Goal: Information Seeking & Learning: Learn about a topic

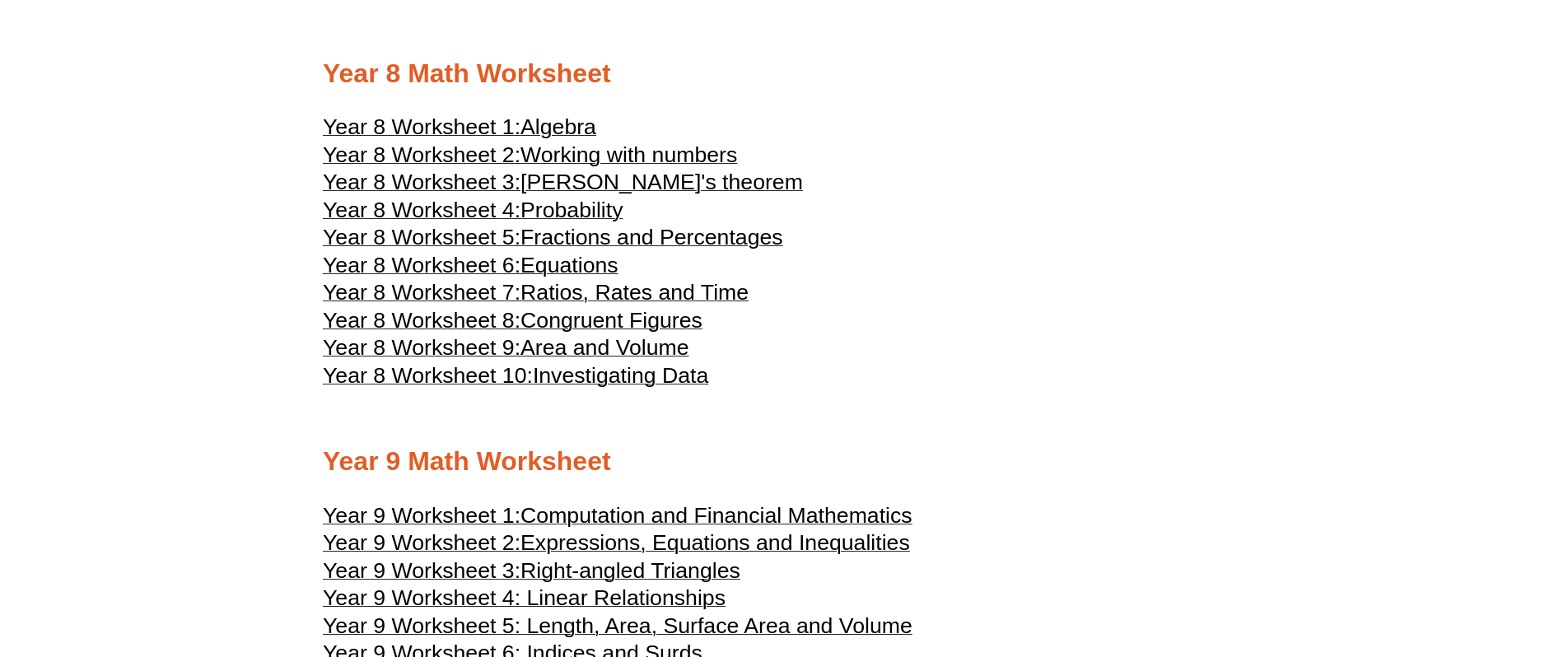
scroll to position [4480, 0]
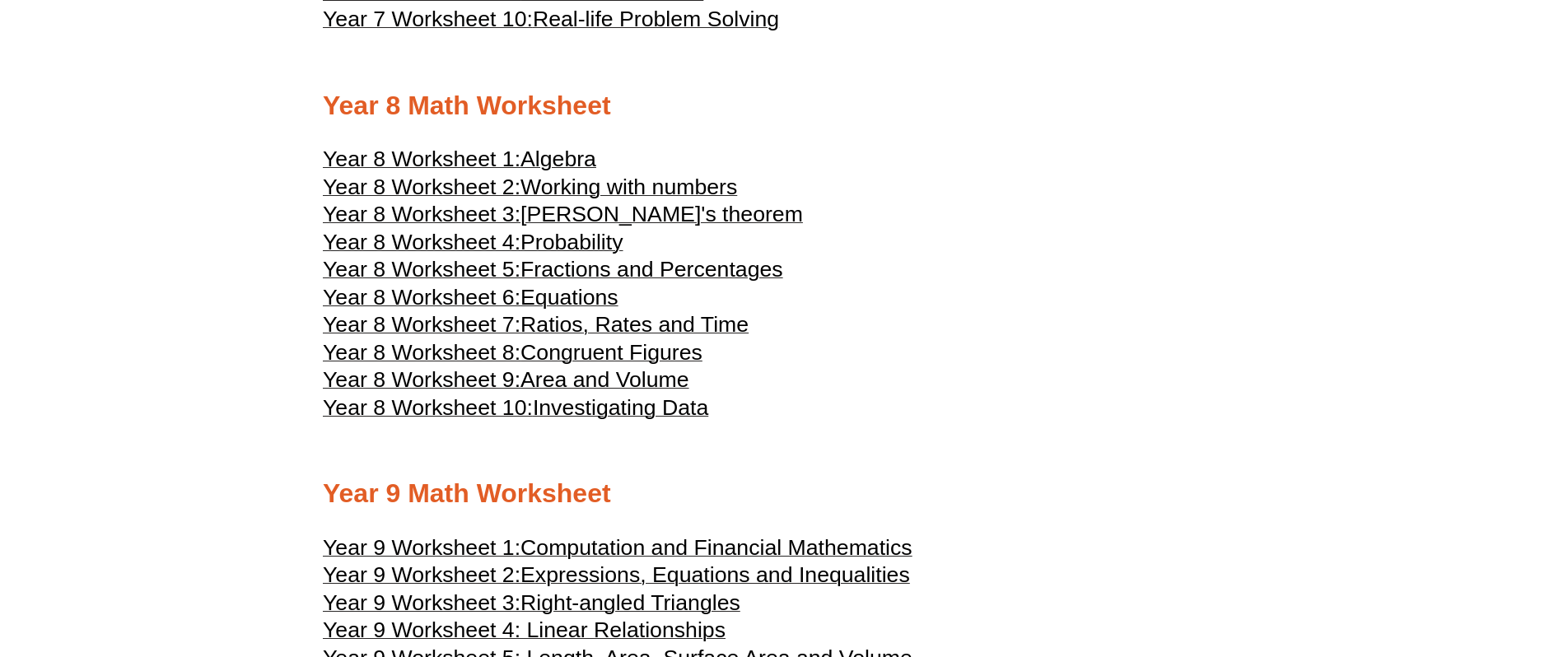
click at [700, 282] on span "Fractions and Percentages" at bounding box center [652, 269] width 263 height 25
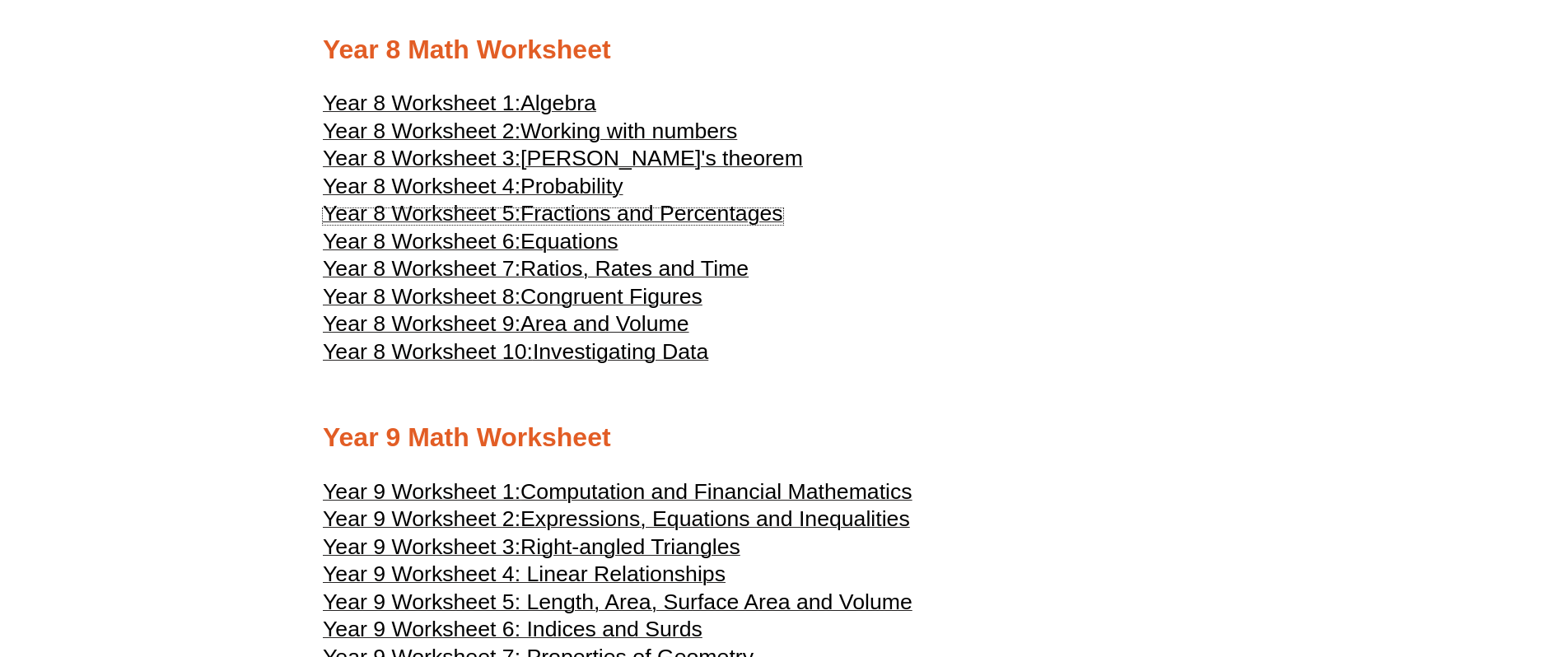
scroll to position [4471, 0]
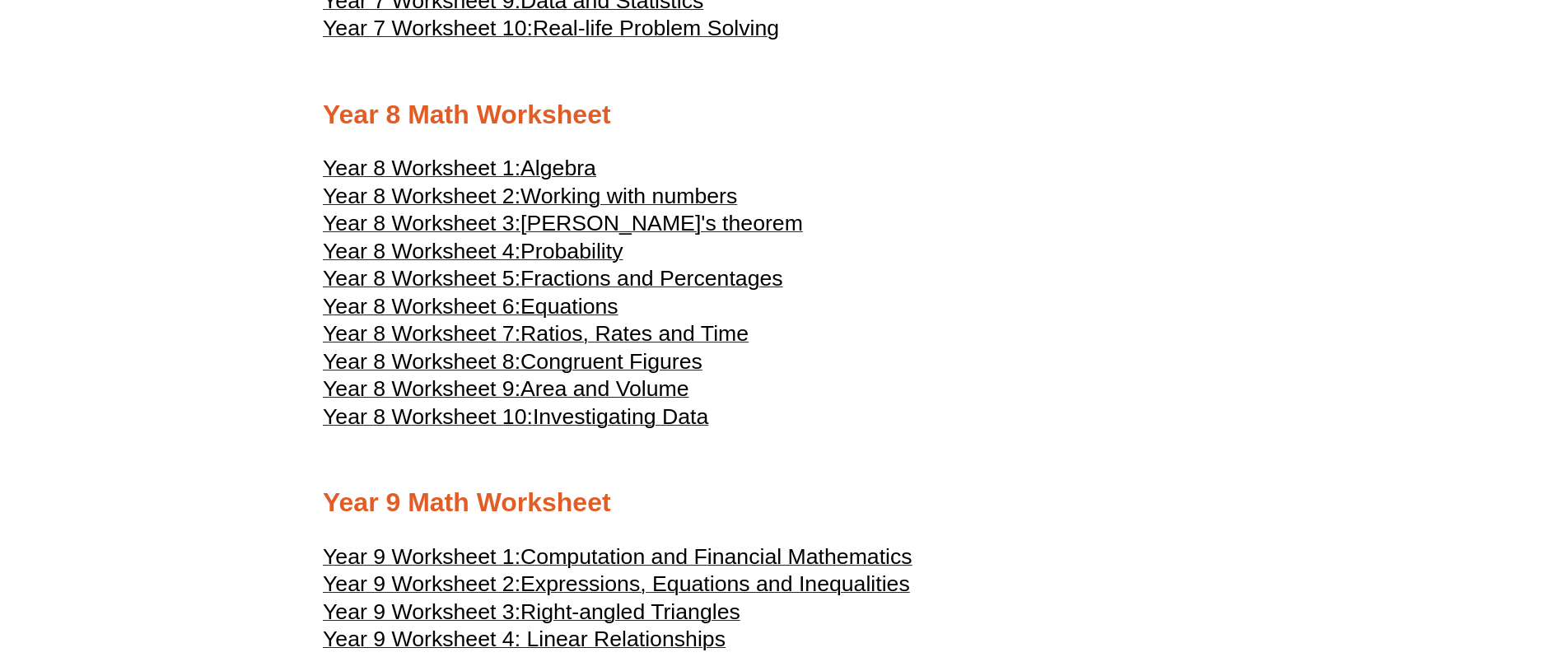
click at [736, 345] on span "Ratios, Rates and Time" at bounding box center [634, 334] width 228 height 25
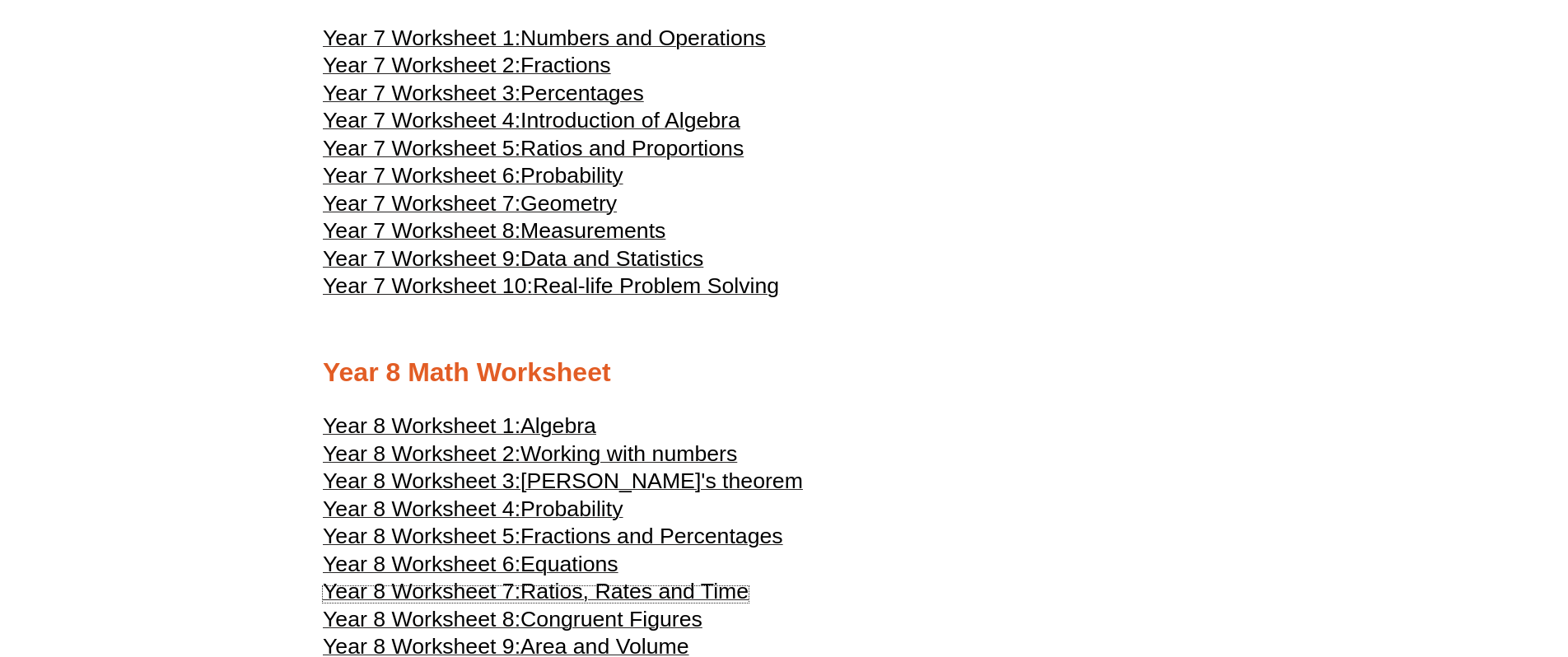
scroll to position [4213, 0]
click at [632, 243] on span "Measurements" at bounding box center [594, 231] width 145 height 25
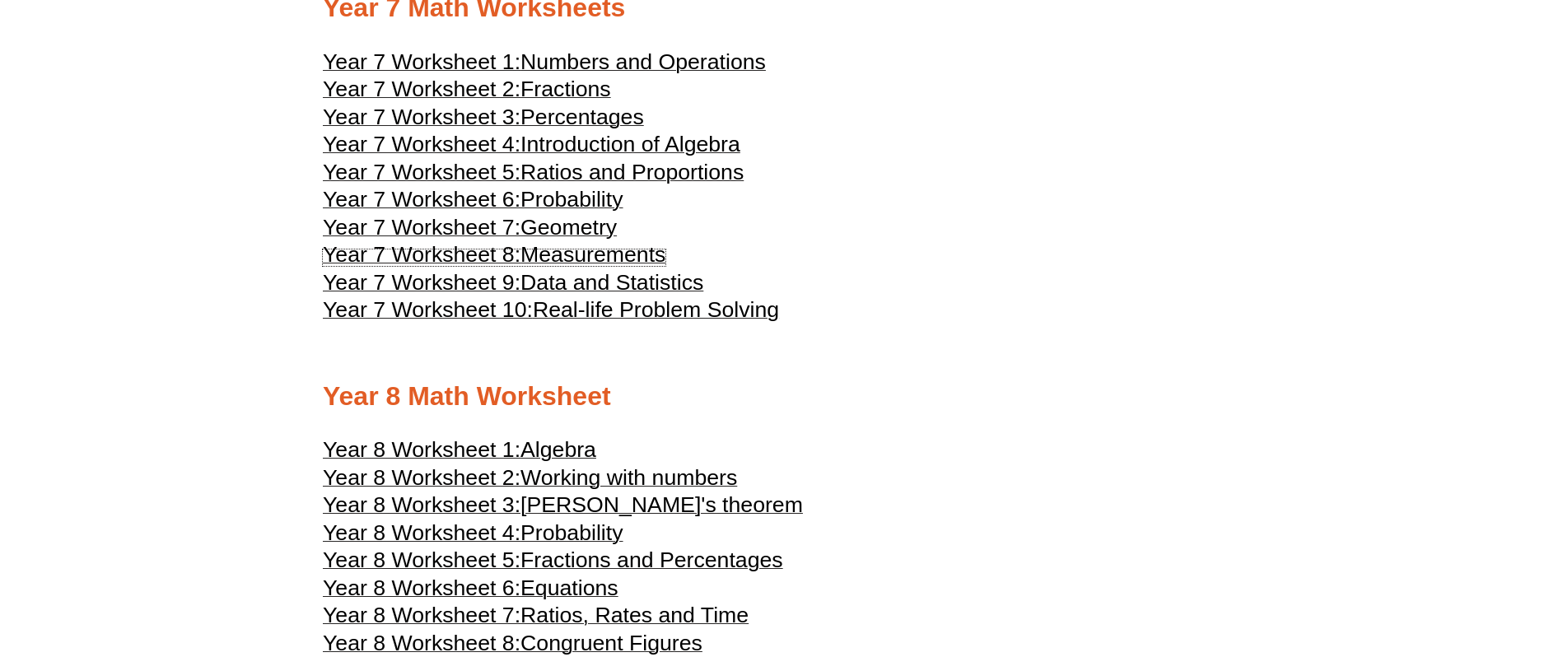
scroll to position [4191, 0]
click at [587, 128] on span "Percentages" at bounding box center [582, 116] width 123 height 25
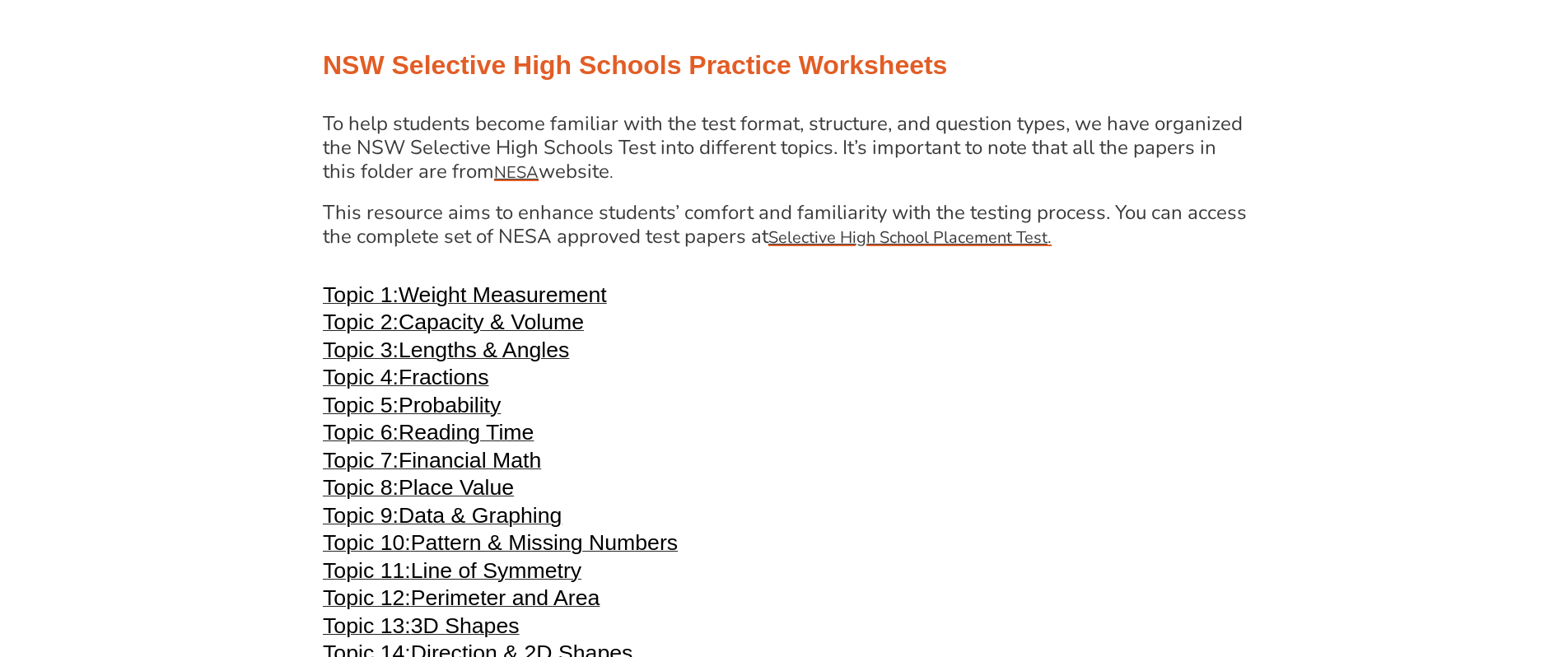
scroll to position [3374, 0]
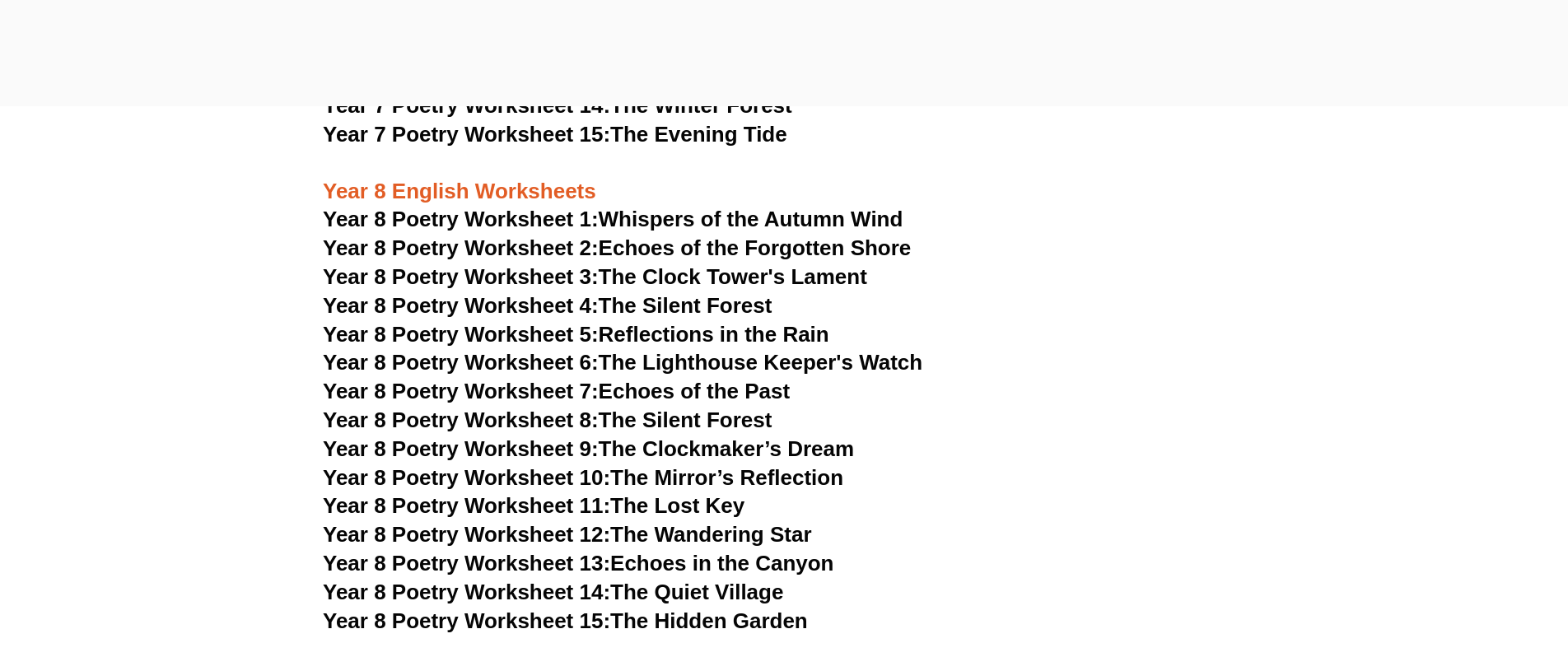
scroll to position [10978, 0]
click at [544, 495] on span "Year 8 Poetry Worksheet 11:" at bounding box center [466, 507] width 287 height 25
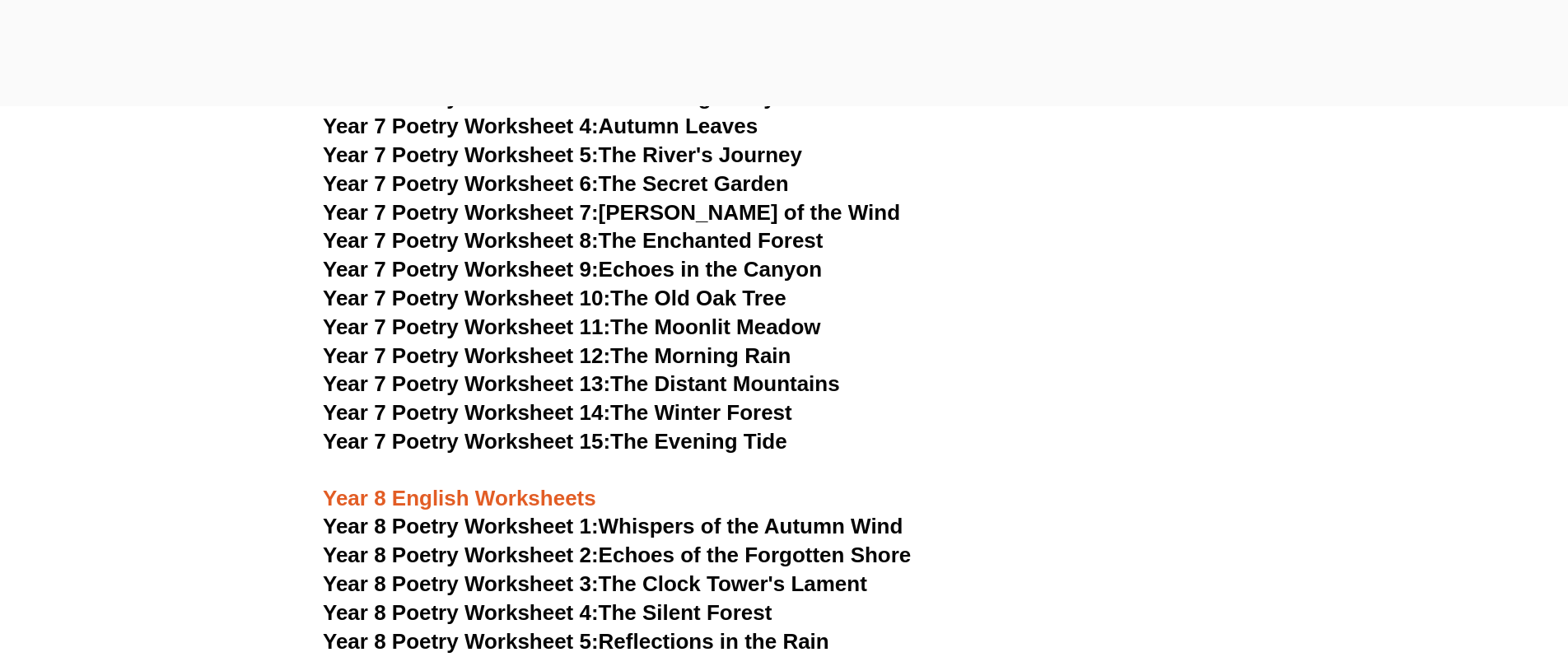
scroll to position [10663, 0]
